Goal: Information Seeking & Learning: Learn about a topic

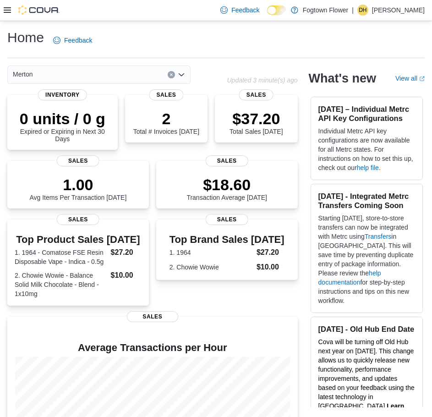
click at [11, 15] on div at bounding box center [32, 10] width 56 height 21
click at [6, 11] on icon at bounding box center [7, 10] width 7 height 6
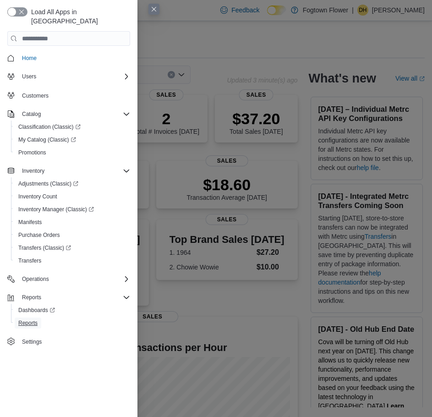
click at [33, 319] on span "Reports" at bounding box center [27, 322] width 19 height 7
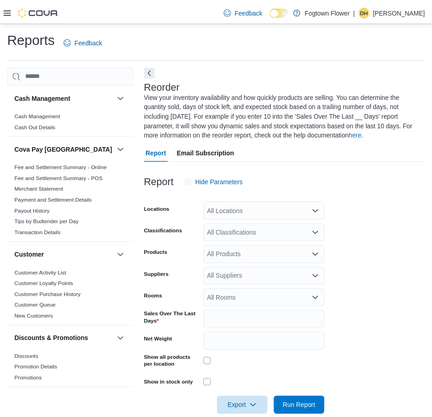
scroll to position [18, 0]
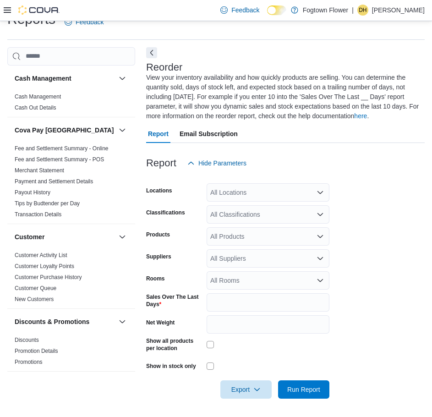
click at [221, 187] on div "All Locations" at bounding box center [268, 192] width 123 height 18
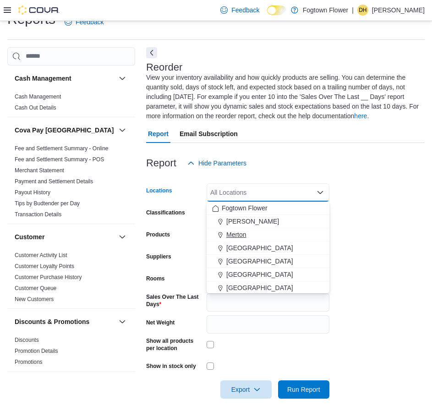
click at [248, 237] on div "Merton" at bounding box center [268, 234] width 112 height 9
click at [387, 220] on form "Locations [GEOGRAPHIC_DATA] Combo box. Selected. [GEOGRAPHIC_DATA]. Press Backs…" at bounding box center [285, 285] width 279 height 226
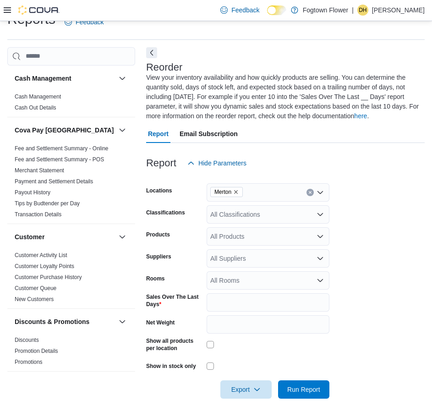
click at [233, 262] on div "All Suppliers" at bounding box center [268, 258] width 123 height 18
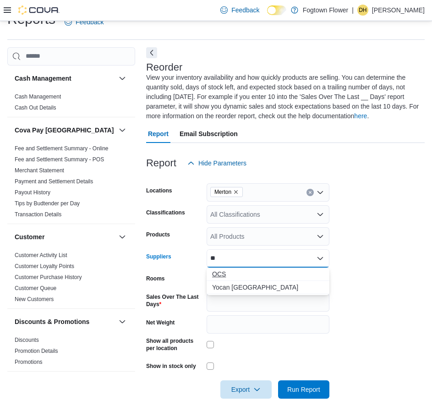
type input "**"
click at [242, 276] on span "OCS" at bounding box center [268, 274] width 112 height 9
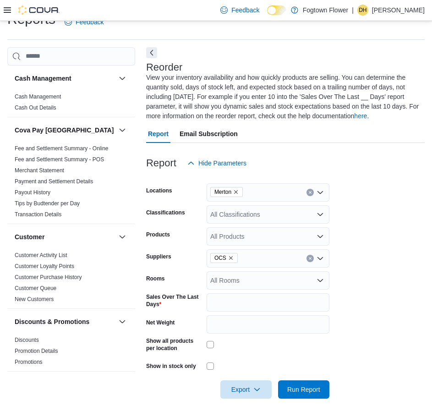
click at [358, 246] on form "Locations Merton Classifications All Classifications Products All Products Supp…" at bounding box center [285, 285] width 279 height 226
drag, startPoint x: 230, startPoint y: 301, endPoint x: 205, endPoint y: 302, distance: 25.2
click at [205, 302] on div "Sales Over The Last Days *" at bounding box center [237, 302] width 183 height 18
type input "**"
click at [354, 273] on form "Locations Merton Classifications All Classifications Products All Products Supp…" at bounding box center [285, 285] width 279 height 226
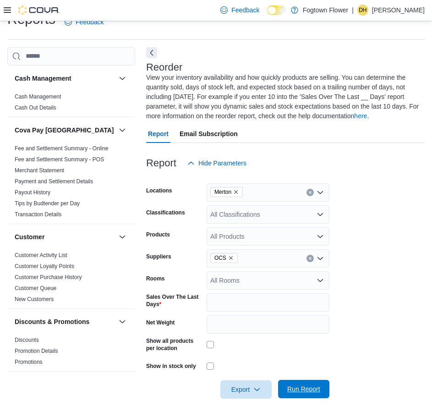
click at [318, 387] on span "Run Report" at bounding box center [303, 389] width 33 height 9
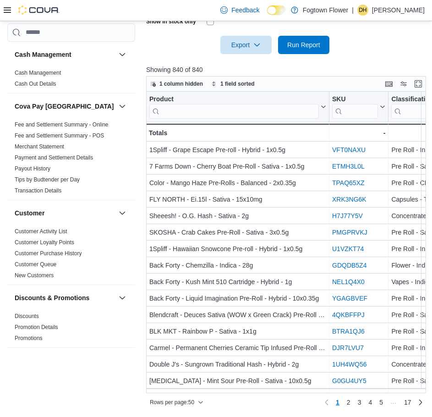
drag, startPoint x: 174, startPoint y: 393, endPoint x: 184, endPoint y: 392, distance: 10.1
click at [184, 392] on div "1 column hidden 1 field sorted Product Click to view column header actions SKU …" at bounding box center [286, 243] width 280 height 334
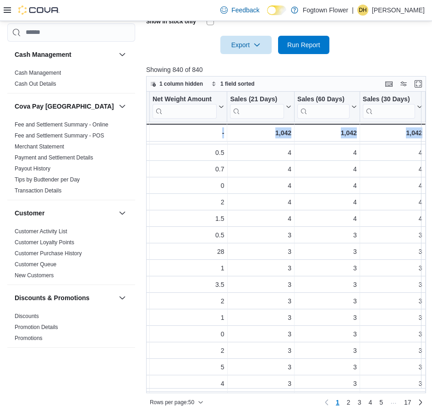
scroll to position [14, 574]
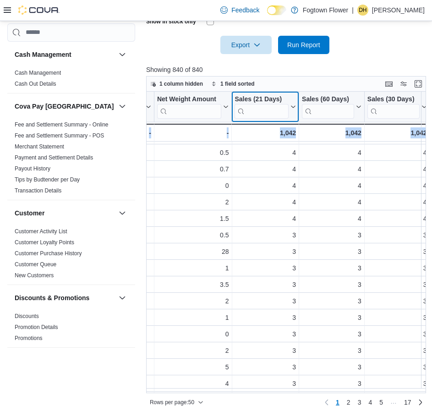
click at [292, 106] on icon at bounding box center [292, 107] width 7 height 6
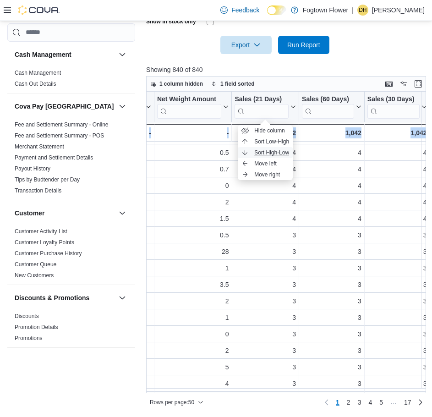
click at [283, 153] on span "Sort High-Low" at bounding box center [271, 152] width 35 height 7
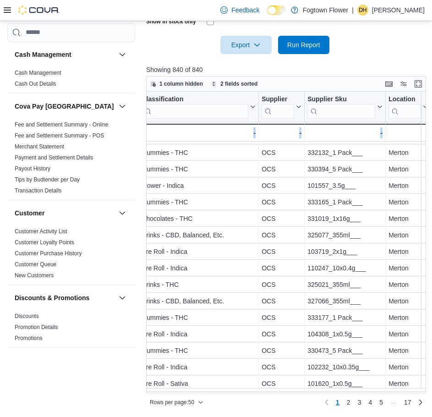
scroll to position [14, 0]
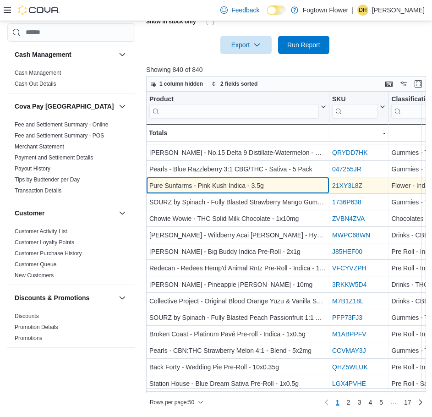
click at [231, 190] on div "Pure Sunfarms - Pink Kush Indica - 3.5g" at bounding box center [237, 185] width 177 height 11
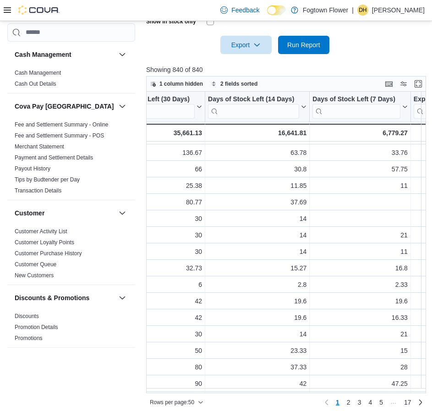
scroll to position [14, 1245]
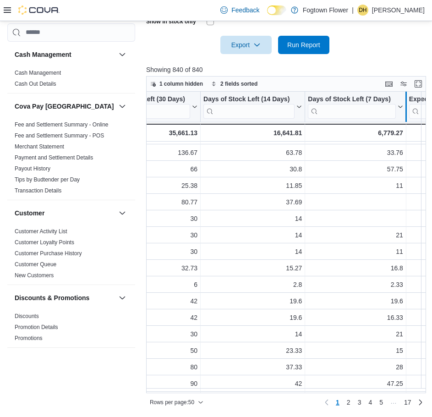
click at [403, 108] on div at bounding box center [405, 107] width 7 height 30
click at [399, 108] on icon at bounding box center [399, 107] width 7 height 6
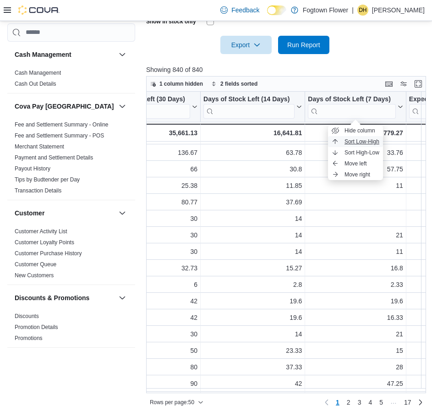
click at [371, 144] on span "Sort Low-High" at bounding box center [362, 141] width 35 height 7
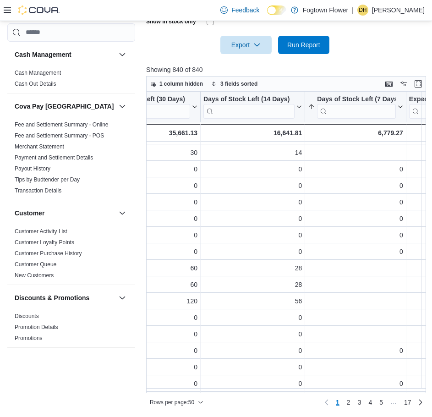
click at [298, 393] on div "Rows per page : 50 Page 1 of 17 1 2 3 4 5 … 17" at bounding box center [286, 401] width 280 height 17
click at [296, 393] on div "Rows per page : 50 Page 1 of 17 1 2 3 4 5 … 17" at bounding box center [286, 401] width 280 height 17
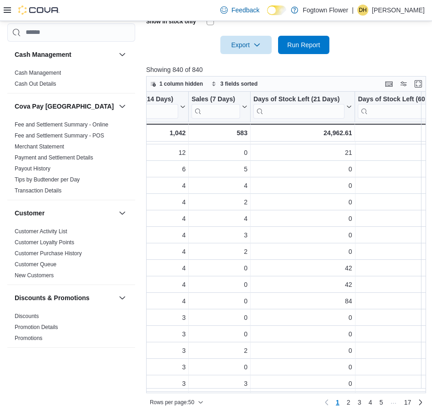
scroll to position [14, 886]
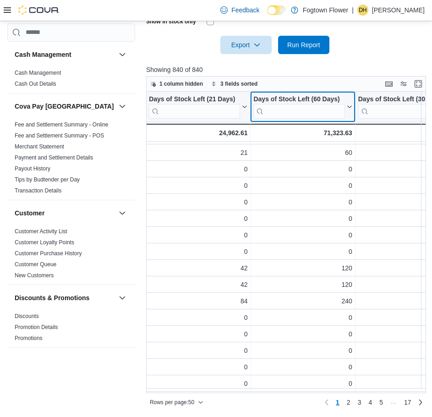
click at [349, 108] on icon at bounding box center [349, 106] width 4 height 2
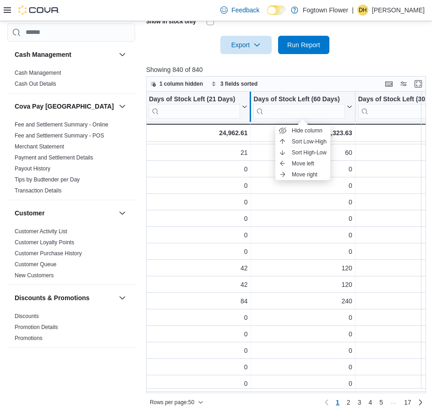
click at [247, 110] on div at bounding box center [250, 107] width 7 height 30
click at [242, 108] on icon at bounding box center [243, 107] width 7 height 6
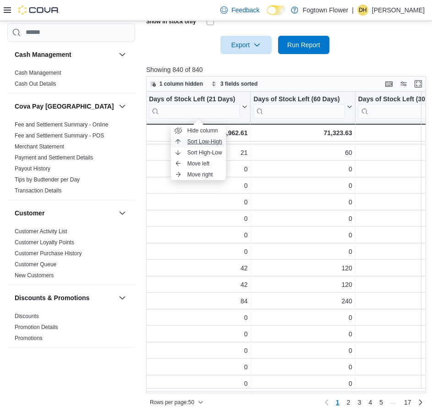
click at [222, 141] on button "Sort Low-High" at bounding box center [198, 141] width 55 height 11
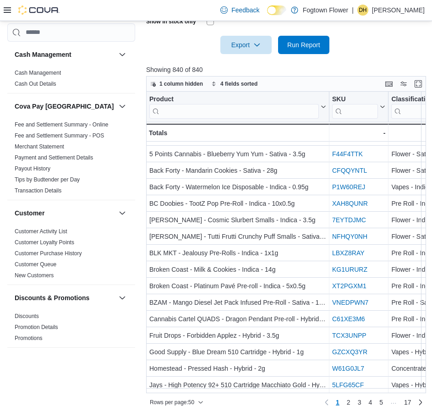
scroll to position [578, 0]
click at [351, 403] on span "2" at bounding box center [349, 402] width 4 height 9
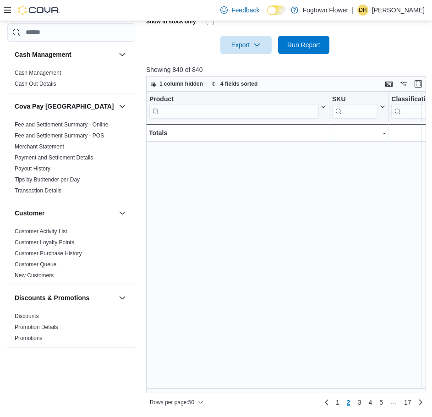
scroll to position [0, 0]
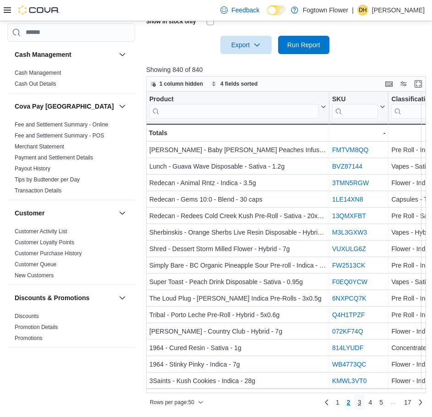
click at [361, 404] on span "3" at bounding box center [360, 402] width 4 height 9
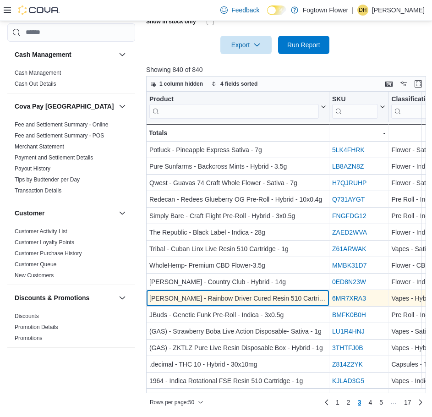
click at [279, 295] on div "[PERSON_NAME] - Rainbow Driver Cured Resin 510 Cartridge - Hybrid - 1g" at bounding box center [237, 298] width 177 height 11
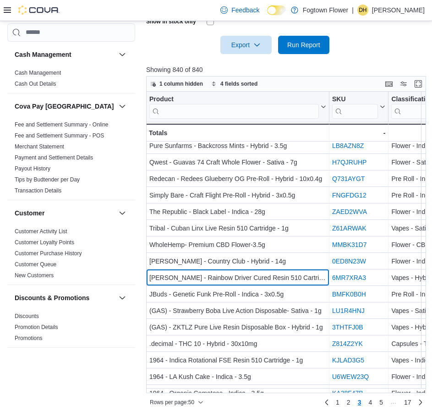
scroll to position [46, 0]
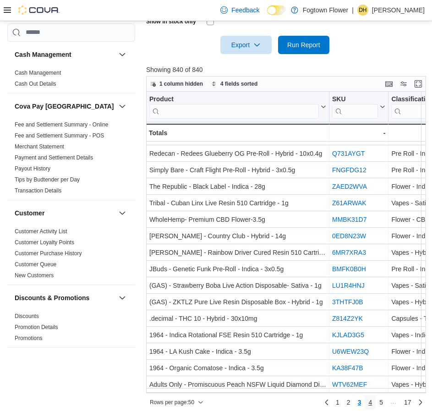
click at [370, 403] on link "4" at bounding box center [370, 402] width 11 height 15
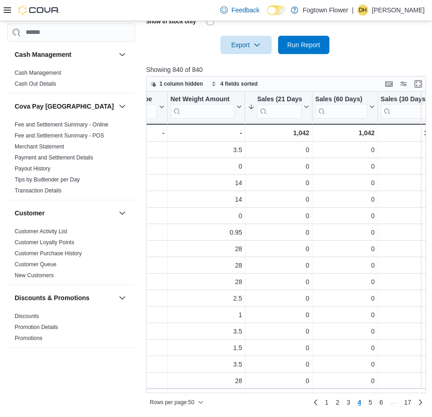
scroll to position [0, 565]
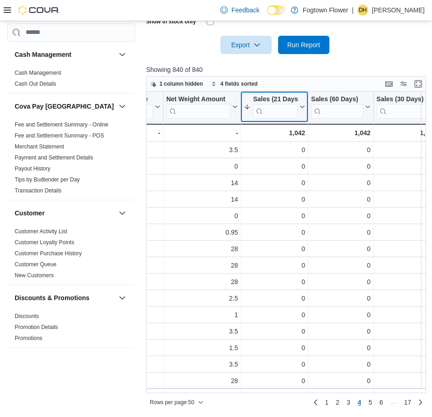
click at [299, 106] on icon at bounding box center [301, 107] width 7 height 6
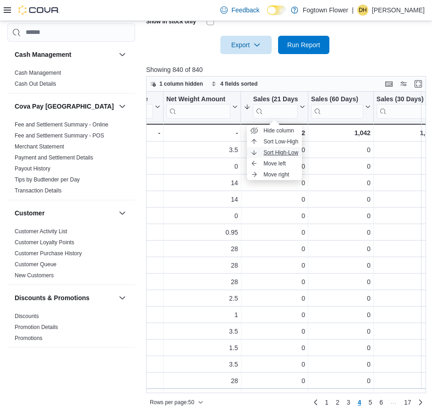
click at [294, 150] on span "Sort High-Low" at bounding box center [281, 152] width 35 height 7
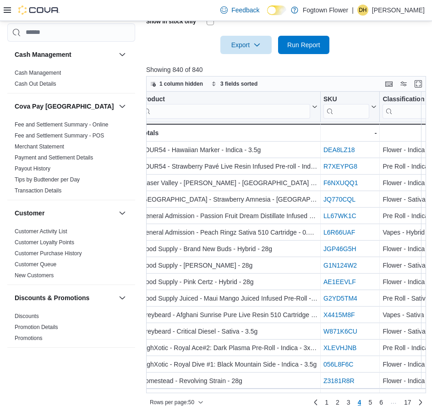
scroll to position [0, 0]
